Goal: Navigation & Orientation: Find specific page/section

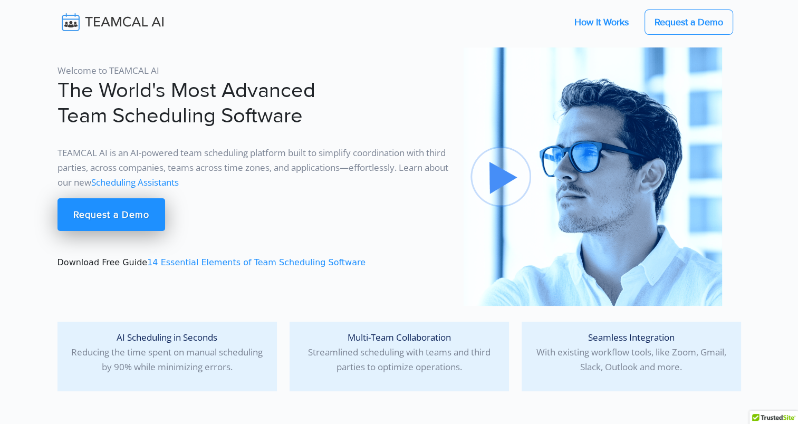
click at [605, 26] on link "How It Works" at bounding box center [601, 22] width 75 height 22
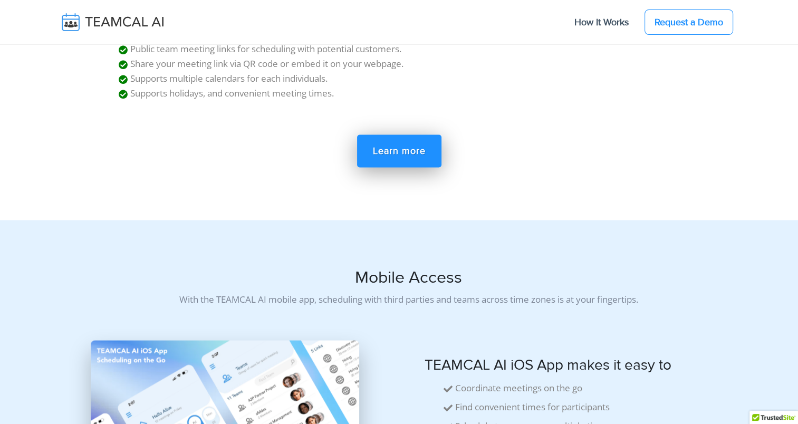
scroll to position [5730, 0]
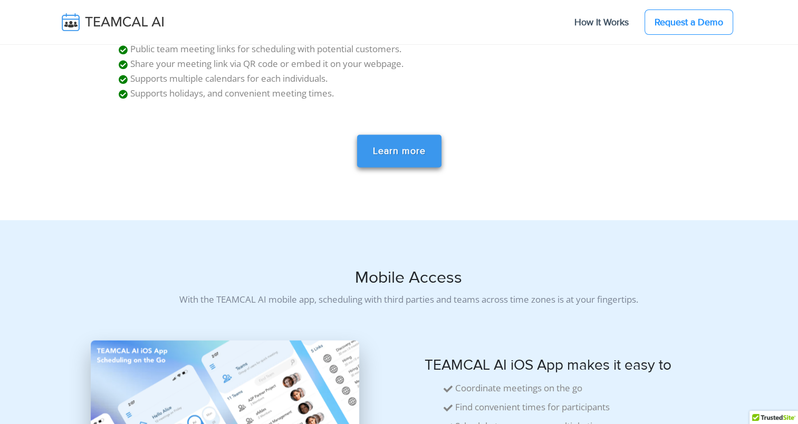
click at [378, 135] on link "Learn more" at bounding box center [399, 150] width 84 height 33
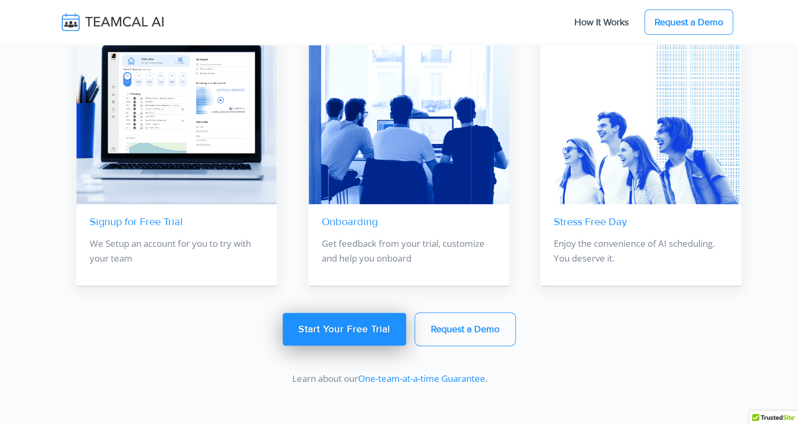
scroll to position [1293, 0]
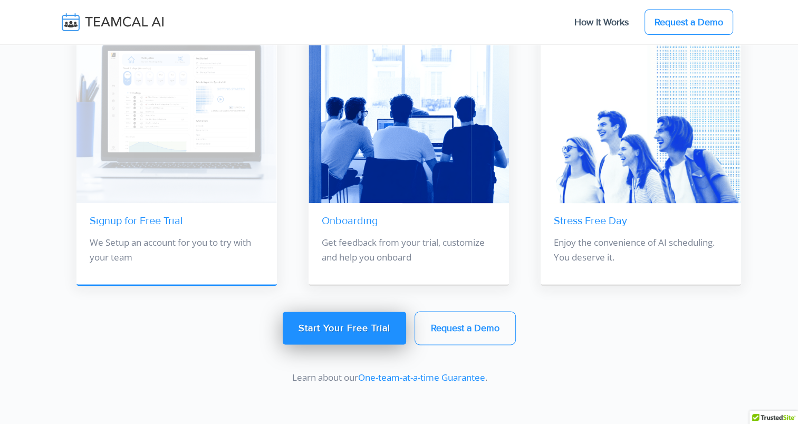
click at [124, 202] on img at bounding box center [176, 103] width 200 height 200
